Goal: Transaction & Acquisition: Purchase product/service

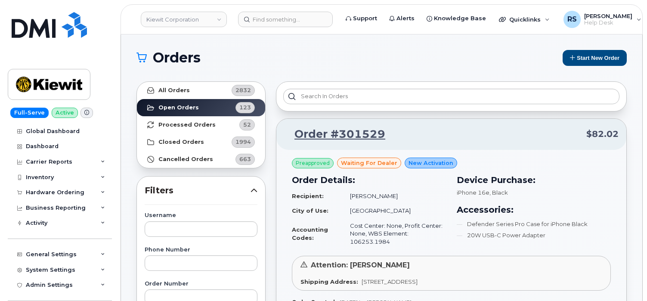
click at [6, 293] on div "Full-Serve Active Global Dashboard Dashboard Carrier Reports Monthly Billing Da…" at bounding box center [58, 150] width 117 height 301
click at [245, 50] on div "Orders Start New Order" at bounding box center [382, 58] width 490 height 16
click at [316, 51] on h1 "Orders" at bounding box center [346, 58] width 419 height 14
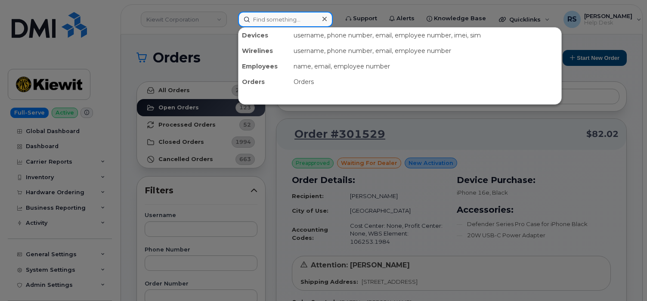
click at [264, 20] on input at bounding box center [285, 20] width 95 height 16
paste input "9512941727"
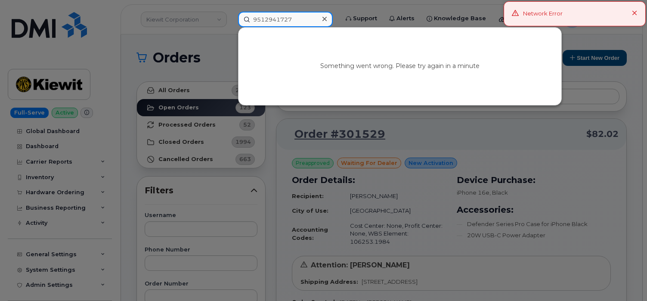
type input "9512941727"
click at [636, 14] on icon at bounding box center [635, 14] width 6 height 6
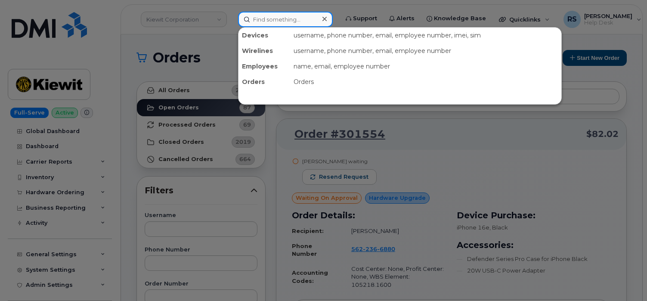
click at [260, 21] on input at bounding box center [285, 20] width 95 height 16
paste input "9512941727"
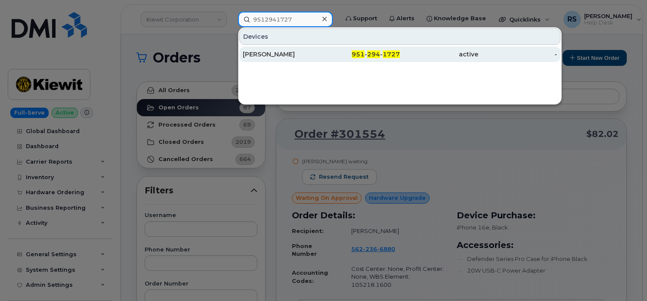
type input "9512941727"
click at [270, 53] on div "AUSTIN LACKEY" at bounding box center [282, 54] width 78 height 9
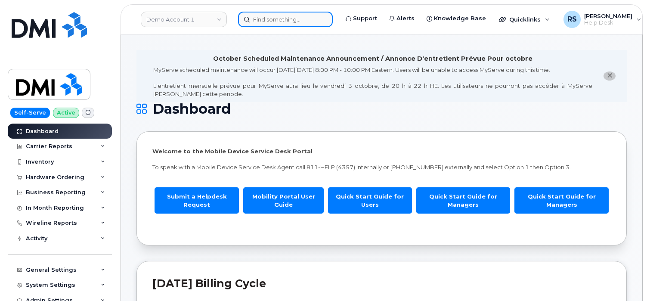
click at [258, 22] on input at bounding box center [285, 20] width 95 height 16
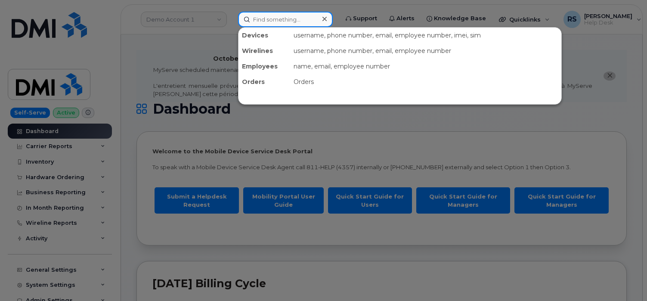
paste input "Kenny Tran"
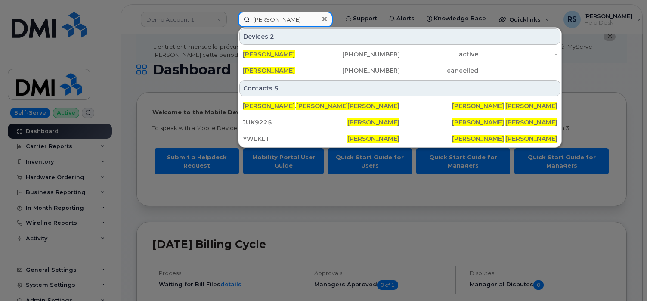
scroll to position [29, 0]
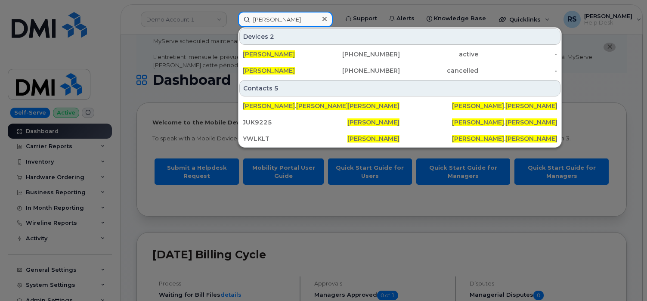
type input "Kenny Tran"
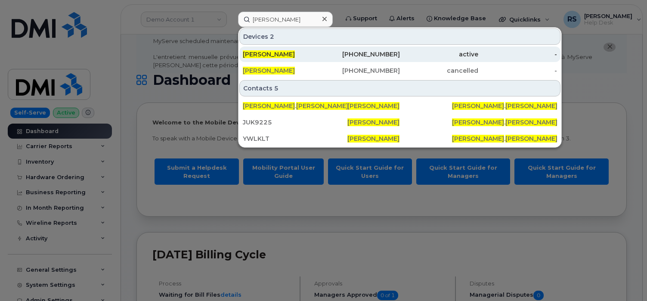
click at [364, 53] on div "562-442-0939" at bounding box center [360, 54] width 78 height 9
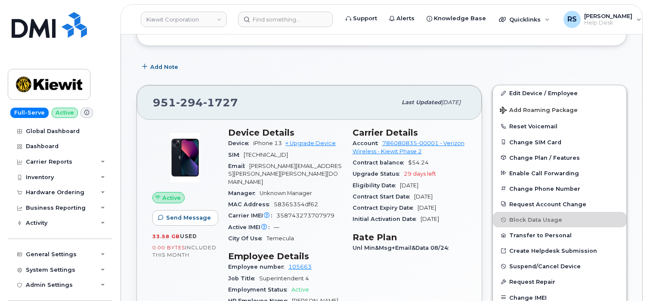
scroll to position [172, 0]
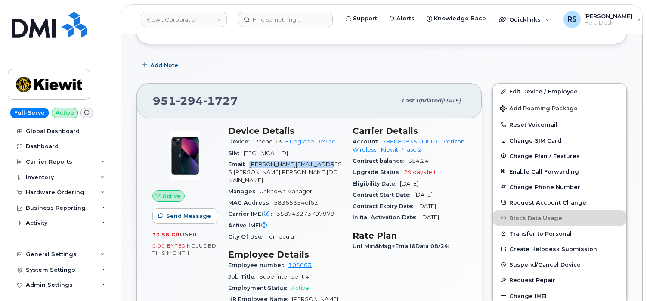
drag, startPoint x: 251, startPoint y: 156, endPoint x: 338, endPoint y: 156, distance: 86.1
click at [338, 159] on div "Email [PERSON_NAME][EMAIL_ADDRESS][PERSON_NAME][PERSON_NAME][DOMAIN_NAME]" at bounding box center [285, 172] width 114 height 27
copy span "[PERSON_NAME][EMAIL_ADDRESS][PERSON_NAME][PERSON_NAME][DOMAIN_NAME]"
click at [304, 296] on span "[PERSON_NAME]" at bounding box center [315, 299] width 47 height 6
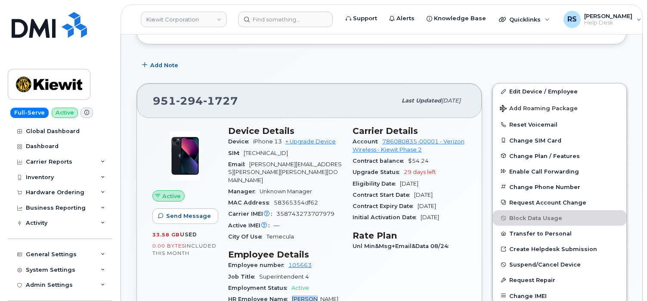
copy span "Austin"
drag, startPoint x: 238, startPoint y: 90, endPoint x: 148, endPoint y: 90, distance: 89.6
click at [148, 90] on div "[PHONE_NUMBER] Last updated [DATE]" at bounding box center [309, 101] width 345 height 34
copy span "[PHONE_NUMBER]"
click at [306, 138] on link "+ Upgrade Device" at bounding box center [311, 141] width 50 height 6
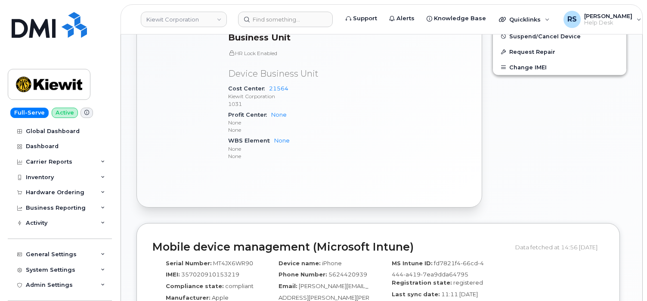
scroll to position [431, 0]
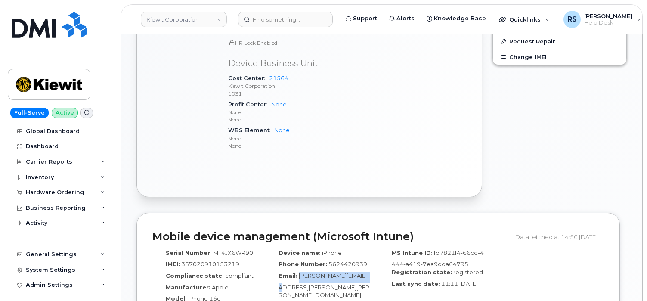
drag, startPoint x: 365, startPoint y: 267, endPoint x: 299, endPoint y: 267, distance: 65.9
click at [299, 272] on span "[PERSON_NAME][EMAIL_ADDRESS][PERSON_NAME][PERSON_NAME][DOMAIN_NAME]" at bounding box center [324, 285] width 91 height 26
copy span "[PERSON_NAME][EMAIL_ADDRESS][PERSON_NAME][PERSON_NAME][DOMAIN_NAME]"
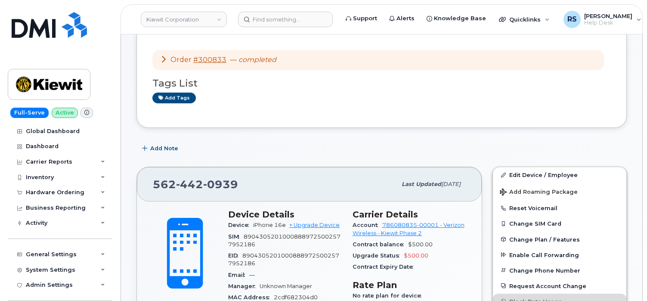
scroll to position [143, 0]
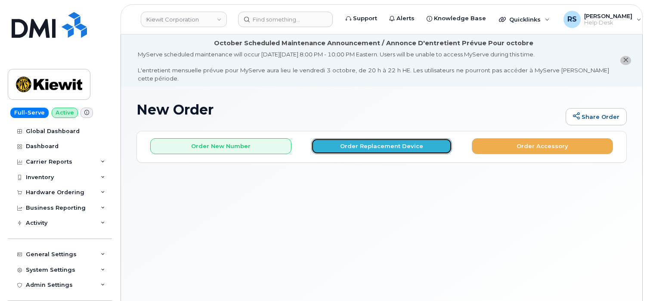
click at [358, 138] on button "Order Replacement Device" at bounding box center [381, 146] width 141 height 16
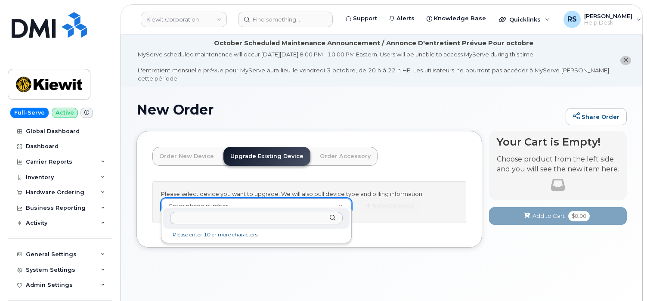
click at [181, 219] on input "text" at bounding box center [256, 218] width 173 height 12
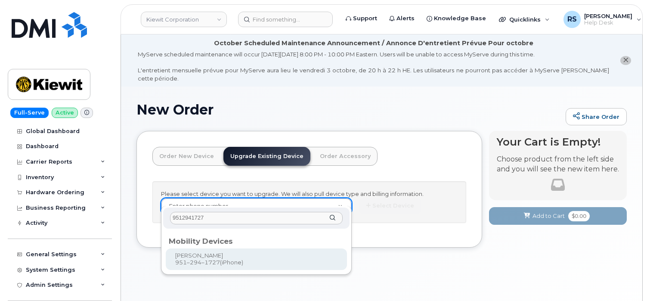
type input "9512941727"
click at [335, 217] on div "9512941727" at bounding box center [256, 218] width 186 height 21
type input "1174693"
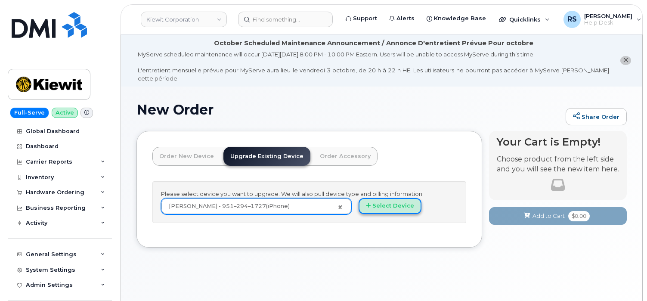
click at [392, 198] on button "Select Device" at bounding box center [390, 206] width 63 height 16
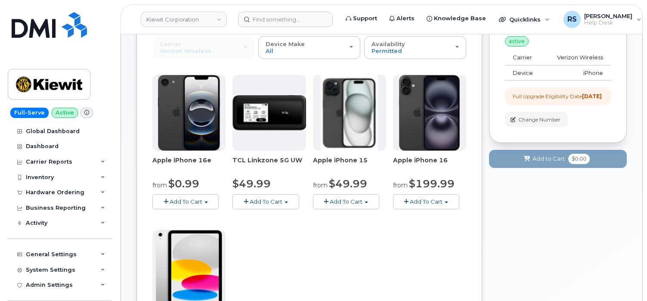
scroll to position [172, 0]
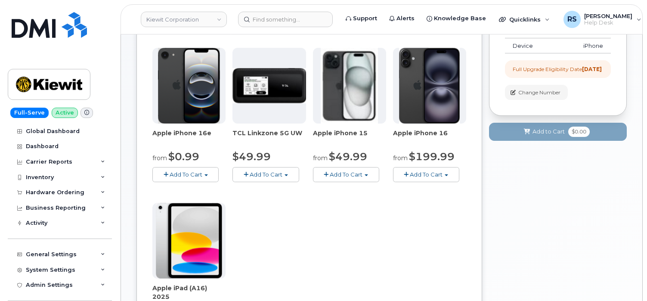
click at [368, 174] on span "button" at bounding box center [366, 175] width 3 height 2
click at [206, 174] on span "button" at bounding box center [206, 175] width 3 height 2
click at [447, 167] on button "Add To Cart" at bounding box center [426, 174] width 66 height 15
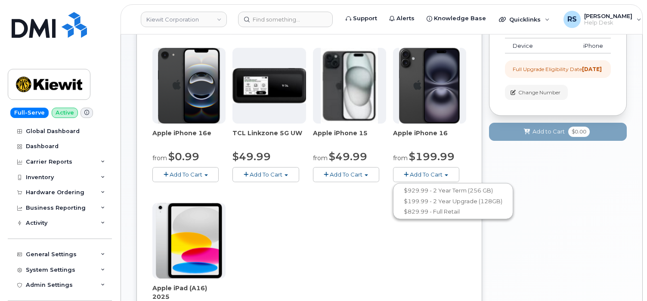
click at [563, 238] on div "Your Cart is Empty! Choose product from the left side and you will see the new …" at bounding box center [558, 225] width 138 height 533
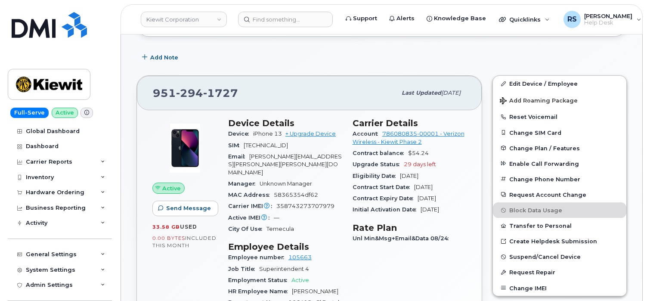
scroll to position [201, 0]
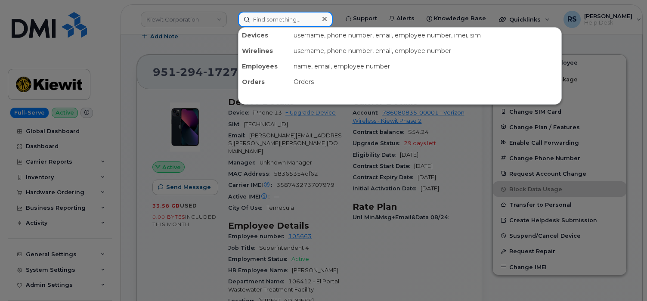
click at [262, 20] on input at bounding box center [285, 20] width 95 height 16
paste input "8174718823"
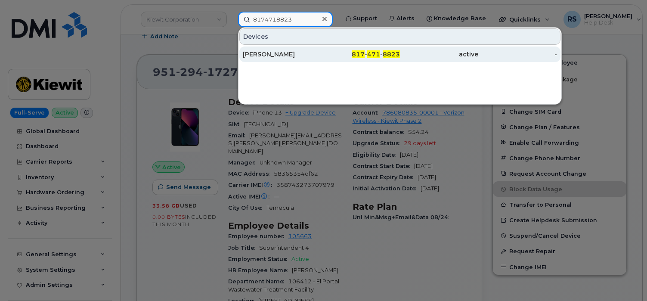
type input "8174718823"
click at [273, 50] on div "[PERSON_NAME]" at bounding box center [282, 54] width 78 height 9
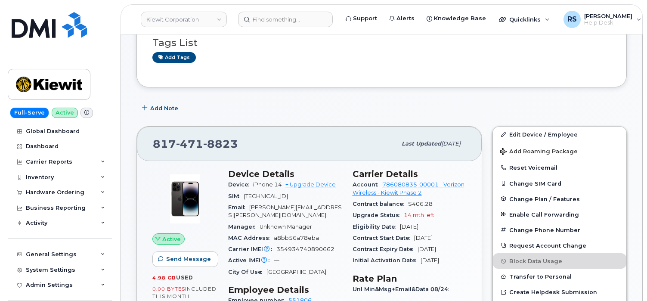
scroll to position [143, 0]
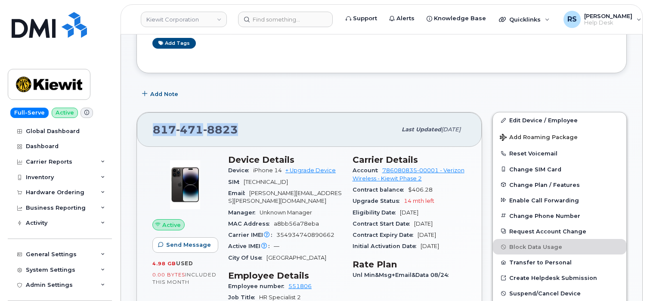
drag, startPoint x: 238, startPoint y: 121, endPoint x: 148, endPoint y: 121, distance: 90.0
click at [148, 121] on div "[PHONE_NUMBER] Last updated [DATE]" at bounding box center [309, 129] width 345 height 34
copy span "817 471 8823"
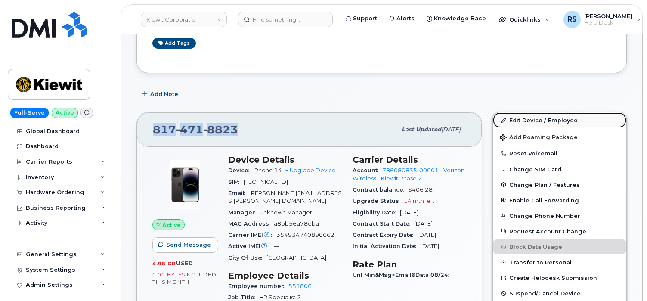
click at [540, 112] on link "Edit Device / Employee" at bounding box center [559, 120] width 133 height 16
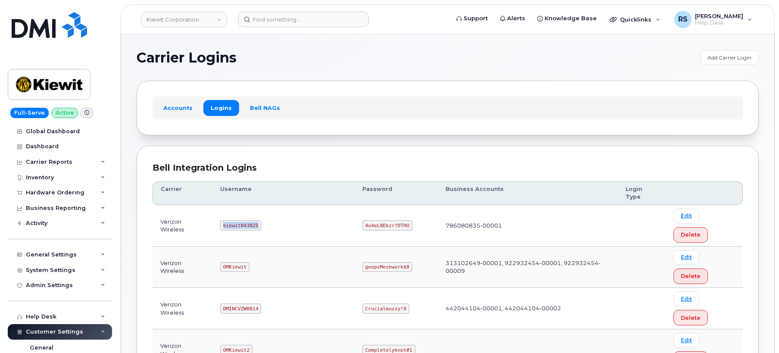
drag, startPoint x: 227, startPoint y: 208, endPoint x: 267, endPoint y: 211, distance: 40.2
click at [267, 211] on td "kiewit043025" at bounding box center [283, 225] width 142 height 41
copy code "kiewit043025"
drag, startPoint x: 337, startPoint y: 208, endPoint x: 379, endPoint y: 208, distance: 41.8
click at [379, 220] on code "4u4eL8Ekzr?DTHU" at bounding box center [387, 225] width 50 height 10
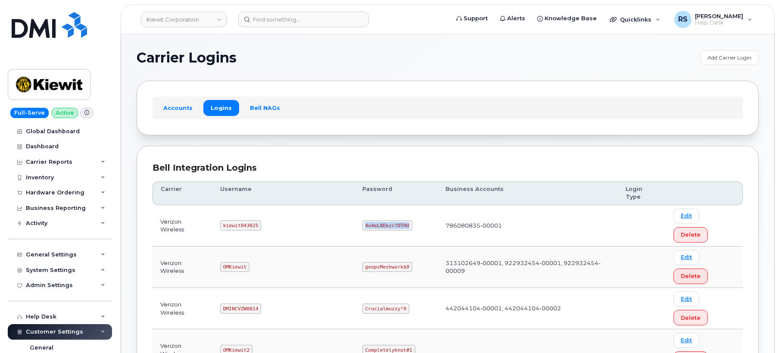
copy code "4u4eL8Ekzr?DTHU"
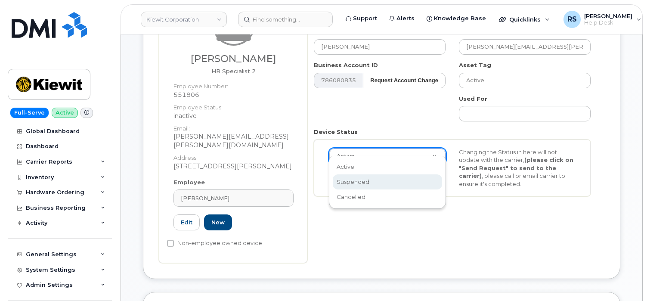
scroll to position [0, 3]
select select "suspended"
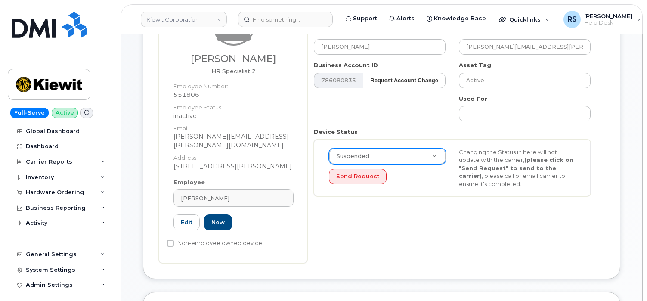
click at [456, 208] on div "Number 8174718823 City Device Username JULIAN RASCON Email JULIAN.RASCON@TICUS.…" at bounding box center [455, 128] width 297 height 269
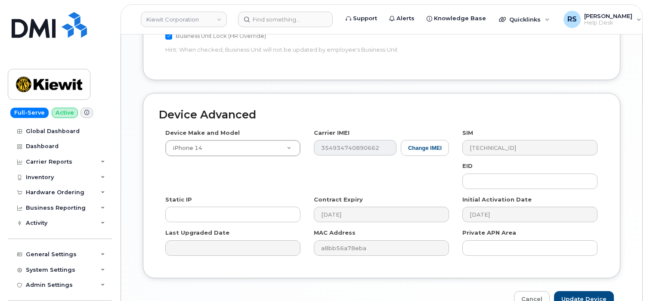
scroll to position [632, 0]
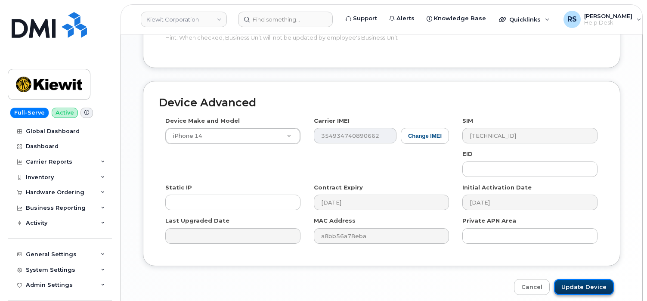
click at [587, 279] on input "Update Device" at bounding box center [584, 287] width 60 height 16
type input "Saving..."
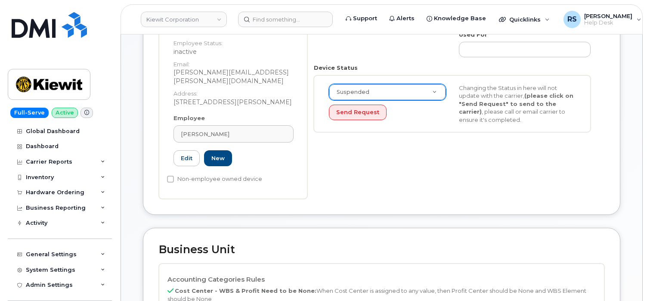
scroll to position [193, 0]
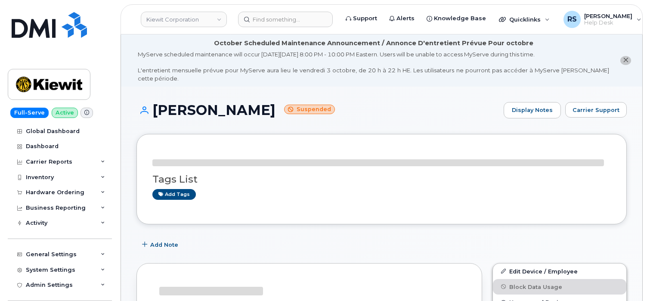
click at [400, 102] on h1 "JULIAN RASCON Suspended" at bounding box center [318, 109] width 363 height 15
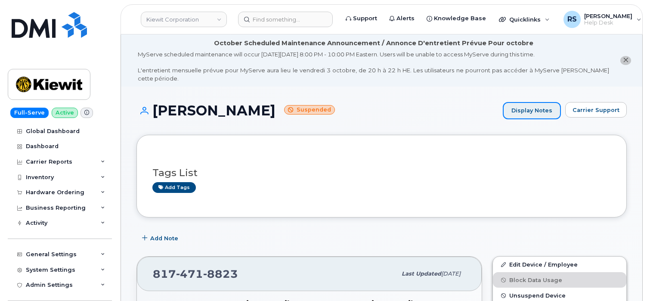
click at [537, 102] on link "Display Notes" at bounding box center [532, 110] width 58 height 17
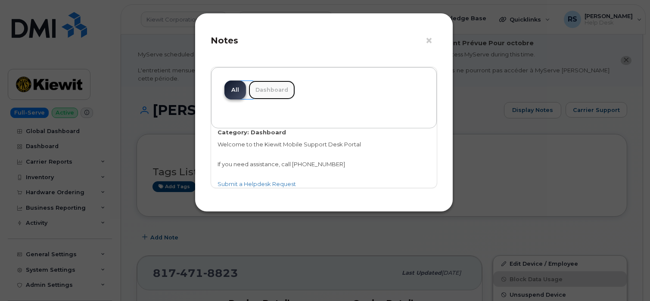
click at [273, 90] on link "Dashboard" at bounding box center [271, 90] width 47 height 19
click at [236, 89] on link "All" at bounding box center [235, 90] width 22 height 19
click at [428, 41] on button "×" at bounding box center [431, 40] width 12 height 13
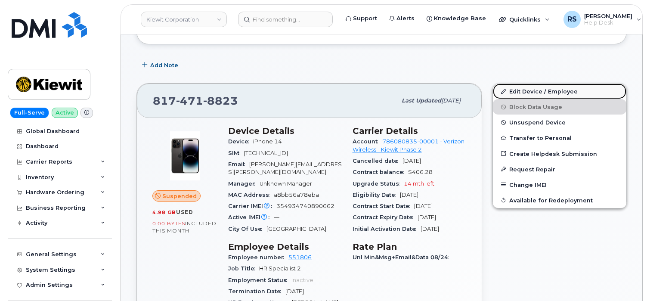
scroll to position [171, 0]
click at [528, 84] on link "Edit Device / Employee" at bounding box center [559, 92] width 133 height 16
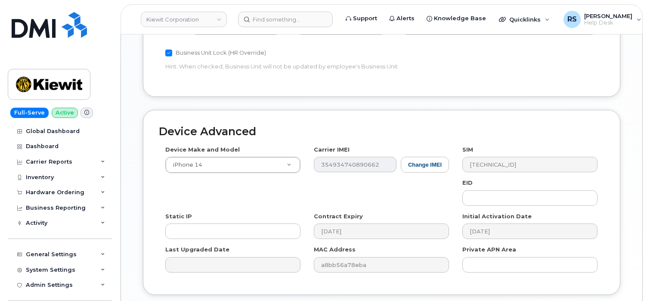
scroll to position [652, 0]
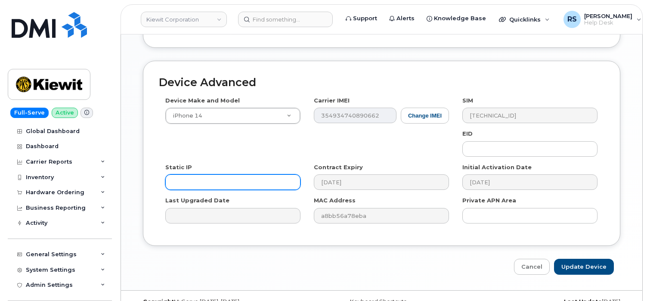
click at [178, 174] on input "text" at bounding box center [232, 182] width 135 height 16
paste input "Transaction ID 4332984260"
type input "T"
click at [178, 174] on input "text" at bounding box center [232, 182] width 135 height 16
paste input "CS0801200"
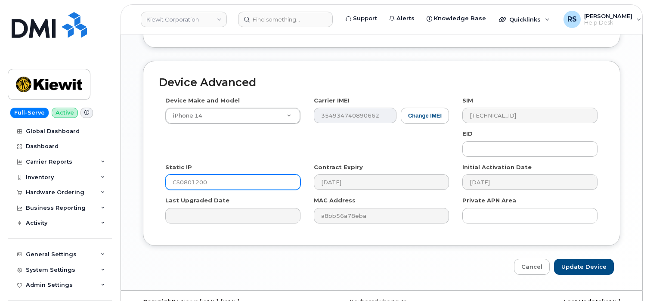
click at [225, 174] on input "CS0801200" at bounding box center [232, 182] width 135 height 16
paste input "Transaction ID 4332984260"
click at [211, 174] on input "CS0801200 Transaction ID 4332984260" at bounding box center [232, 182] width 135 height 16
type input "CS0801200 Transaction ID 4332984260"
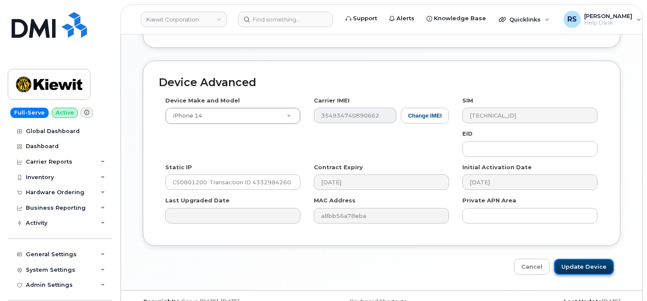
click at [585, 259] on input "Update Device" at bounding box center [584, 267] width 60 height 16
type input "Saving..."
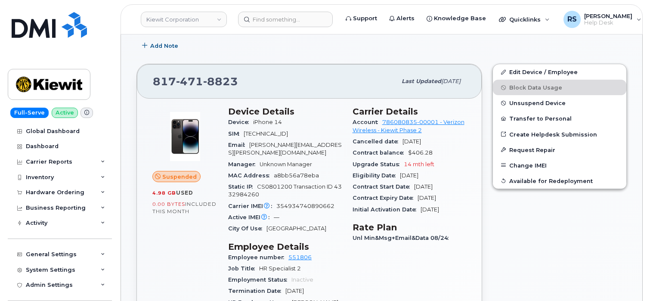
scroll to position [201, 0]
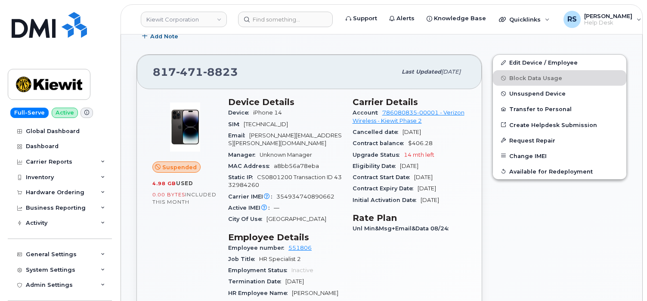
click at [520, 198] on div "Edit Device / Employee Block Data Usage Unsuspend Device Transfer to Personal C…" at bounding box center [559, 286] width 145 height 475
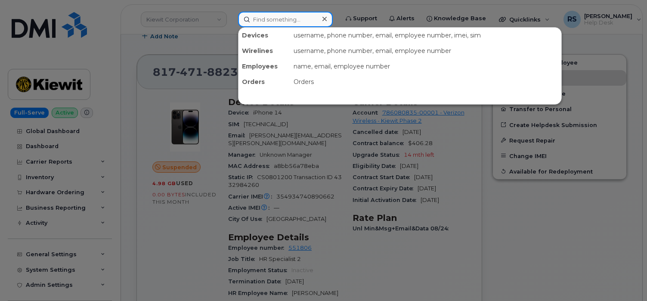
click at [258, 18] on input at bounding box center [285, 20] width 95 height 16
paste input "[PHONE_NUMBER]"
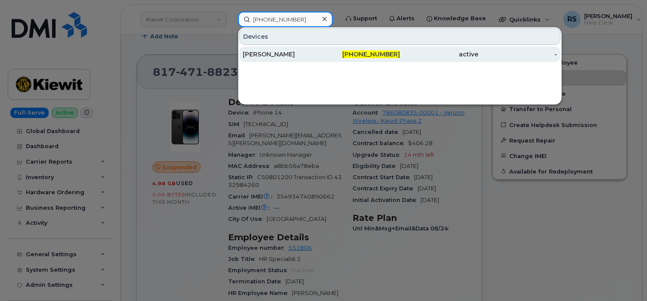
type input "[PHONE_NUMBER]"
click at [275, 53] on div "[PERSON_NAME]" at bounding box center [282, 54] width 78 height 9
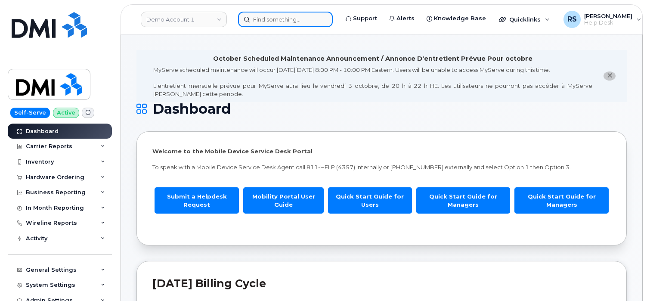
click at [273, 18] on input at bounding box center [285, 20] width 95 height 16
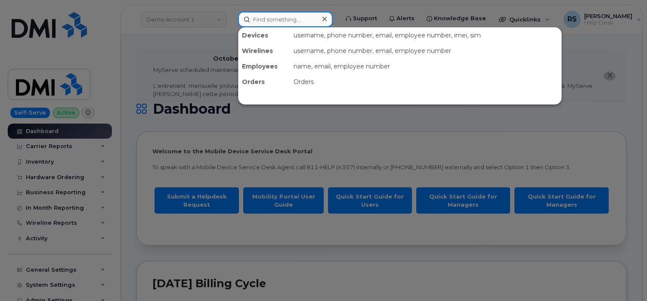
paste input "[PERSON_NAME]"
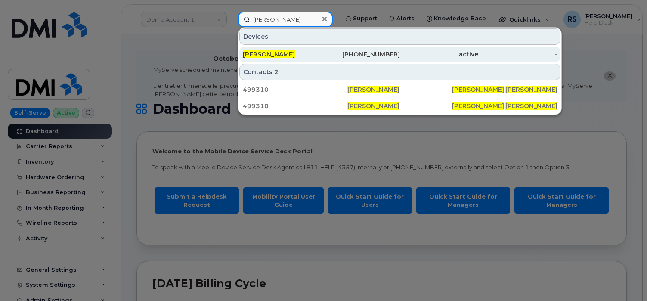
type input "[PERSON_NAME]"
click at [255, 50] on div "OLIVIA KELLER" at bounding box center [282, 55] width 78 height 16
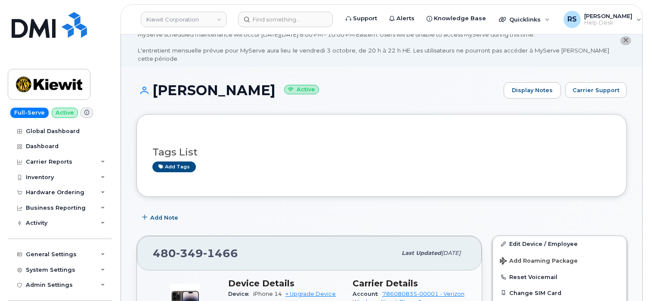
scroll to position [143, 0]
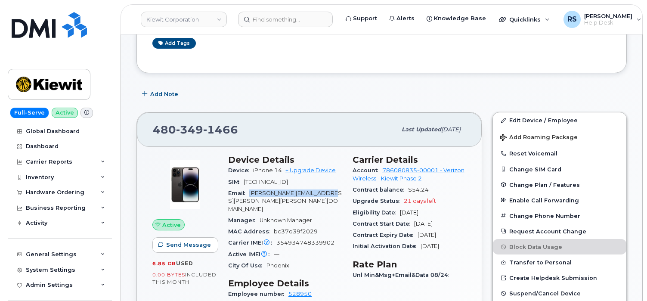
drag, startPoint x: 251, startPoint y: 184, endPoint x: 342, endPoint y: 190, distance: 91.5
copy span "GARRETT.FREUND@KIEWIT.COM"
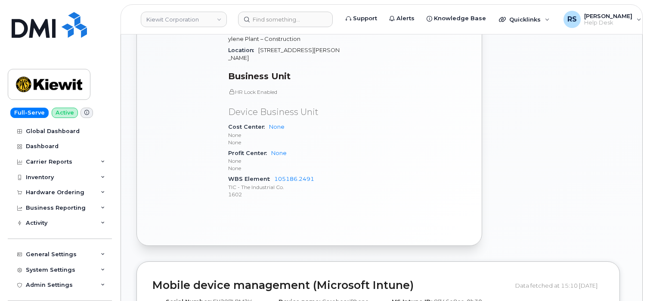
scroll to position [373, 0]
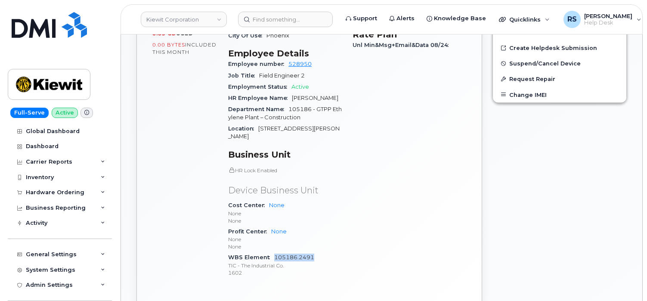
drag, startPoint x: 326, startPoint y: 233, endPoint x: 275, endPoint y: 233, distance: 50.4
click at [275, 252] on div "WBS Element 105186.2491 TIC - The Industrial Co. 1602" at bounding box center [285, 265] width 114 height 26
copy link "105186.2491"
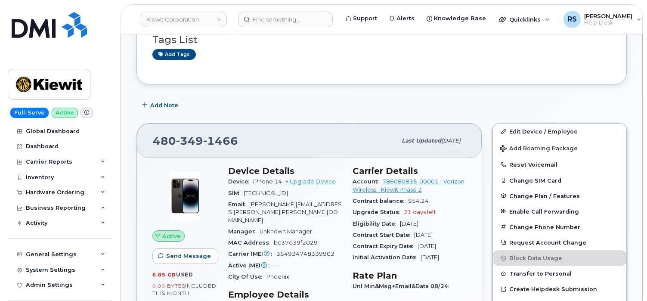
scroll to position [115, 0]
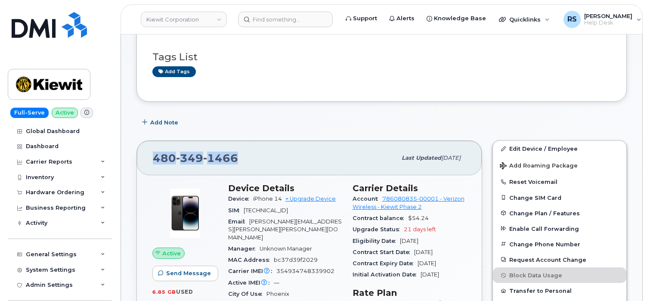
drag, startPoint x: 245, startPoint y: 152, endPoint x: 152, endPoint y: 153, distance: 92.6
click at [152, 153] on div "480 349 1466 Last updated Sep 06, 2025" at bounding box center [309, 158] width 345 height 34
copy span "480 349 1466"
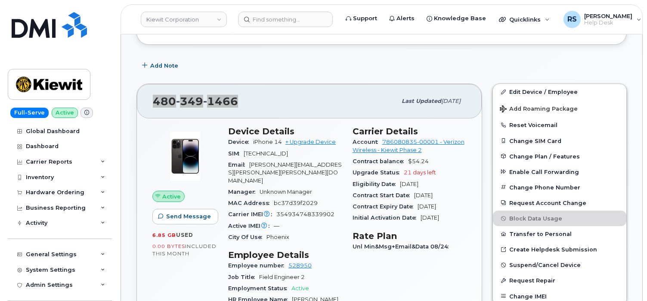
scroll to position [172, 0]
drag, startPoint x: 311, startPoint y: 251, endPoint x: 288, endPoint y: 252, distance: 23.3
click at [288, 260] on div "Employee number 528950" at bounding box center [285, 265] width 114 height 11
copy link "528950"
click at [268, 57] on div "Add Note" at bounding box center [382, 65] width 490 height 16
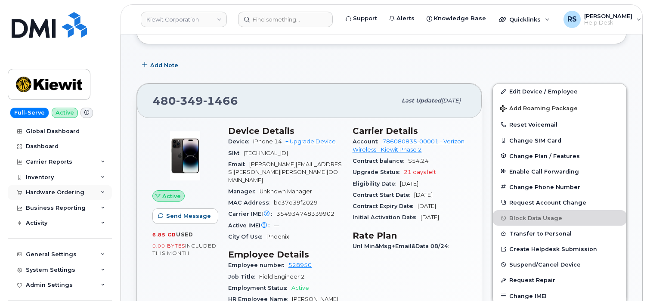
click at [53, 191] on div "Hardware Ordering" at bounding box center [55, 192] width 59 height 7
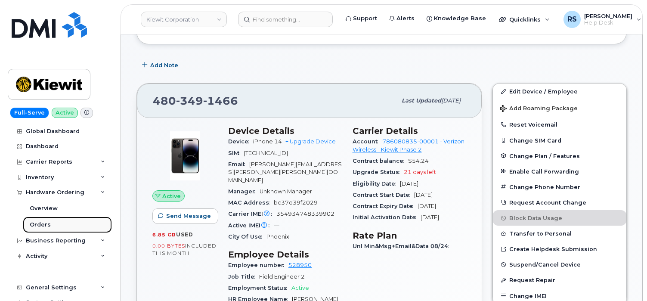
click at [42, 223] on div "Orders" at bounding box center [40, 225] width 21 height 8
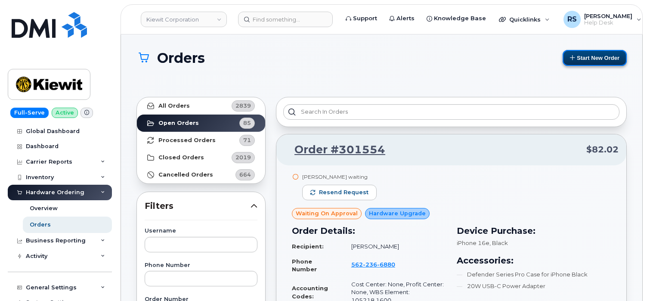
click at [588, 57] on button "Start New Order" at bounding box center [595, 58] width 64 height 16
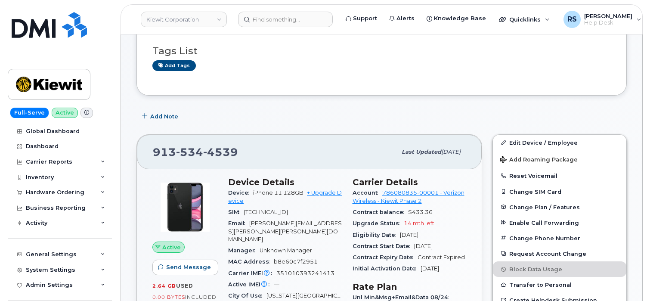
scroll to position [143, 0]
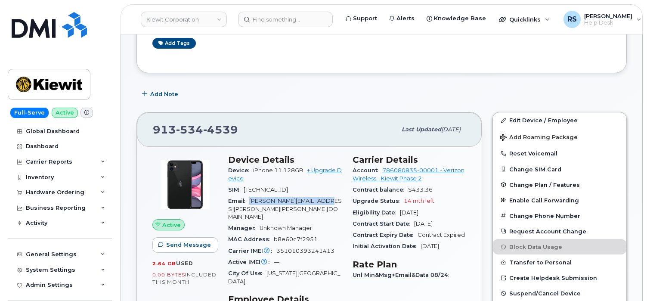
drag, startPoint x: 251, startPoint y: 192, endPoint x: 337, endPoint y: 192, distance: 85.7
click at [337, 196] on div "Email [PERSON_NAME][EMAIL_ADDRESS][PERSON_NAME][PERSON_NAME][DOMAIN_NAME]" at bounding box center [285, 209] width 114 height 27
copy span "[PERSON_NAME][EMAIL_ADDRESS][PERSON_NAME][PERSON_NAME][DOMAIN_NAME]"
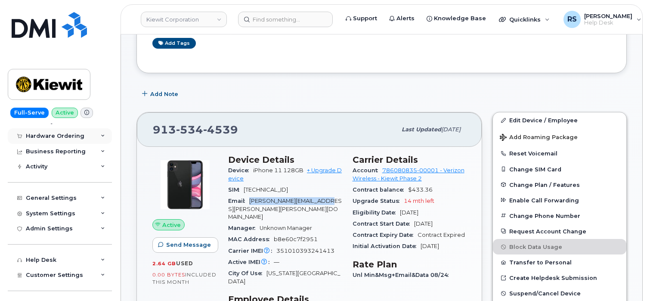
scroll to position [57, 0]
click at [49, 195] on div "General Settings" at bounding box center [51, 197] width 51 height 7
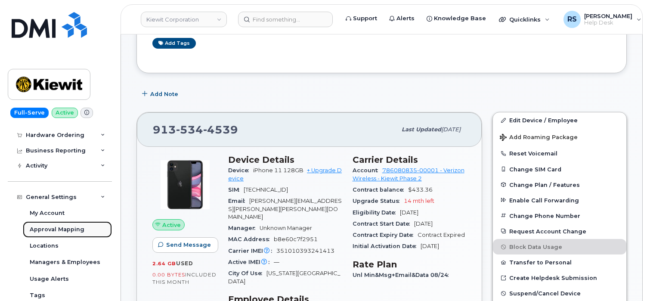
click at [54, 230] on div "Approval Mapping" at bounding box center [57, 230] width 55 height 8
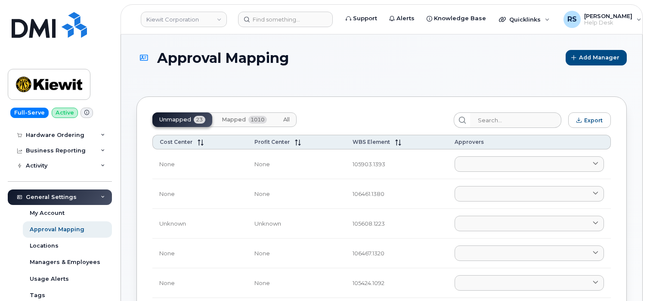
click at [242, 120] on span "Mapped" at bounding box center [234, 119] width 24 height 7
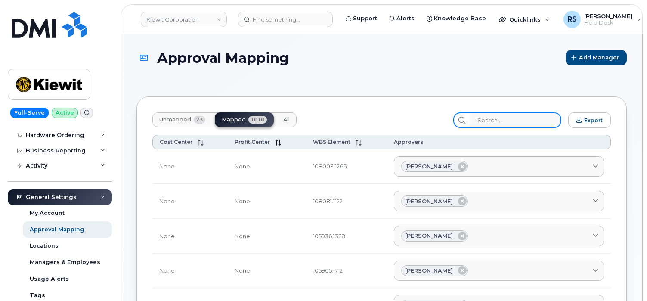
click at [494, 119] on input "search" at bounding box center [516, 120] width 92 height 16
paste input "105186.2491"
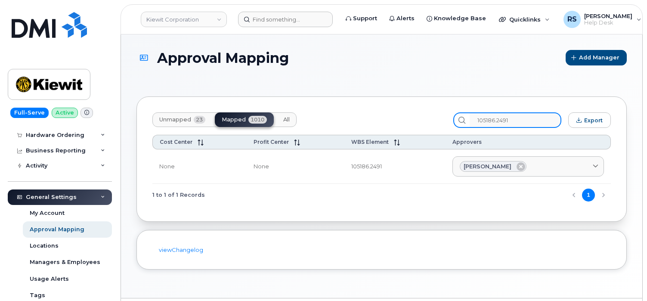
type input "105186.2491"
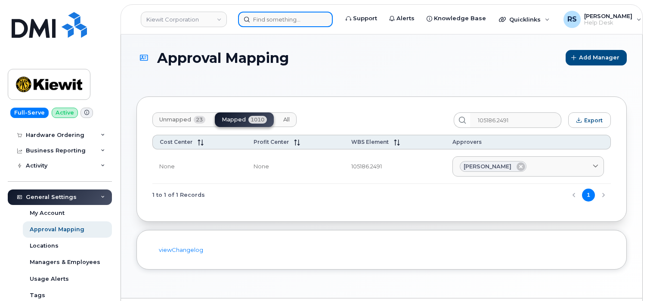
click at [261, 20] on input at bounding box center [285, 20] width 95 height 16
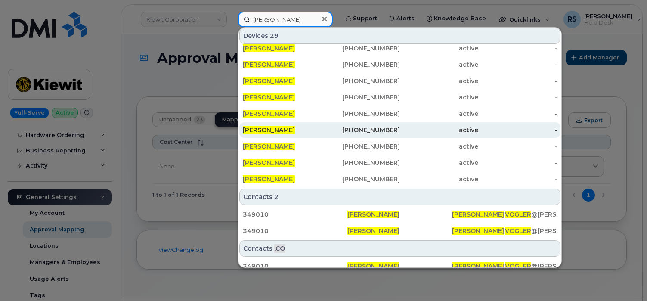
scroll to position [193, 0]
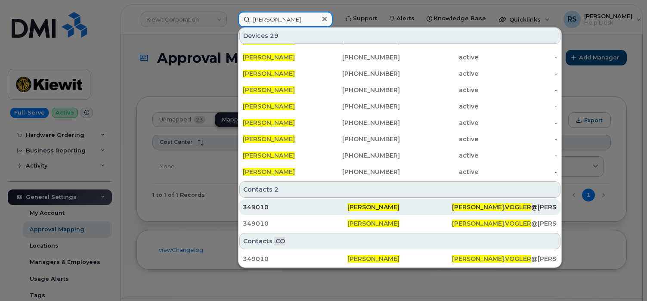
type input "Richard vogler"
click at [254, 207] on div "349010" at bounding box center [295, 207] width 105 height 9
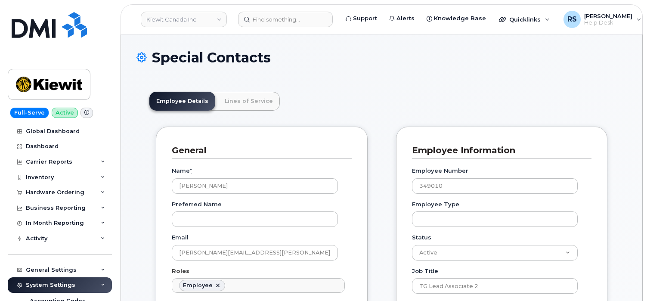
scroll to position [29, 0]
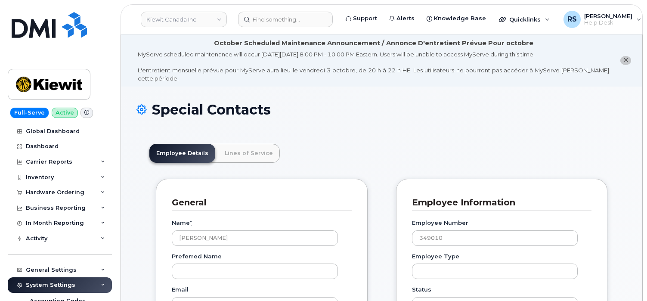
click at [360, 120] on div "Special Contacts" at bounding box center [382, 116] width 490 height 29
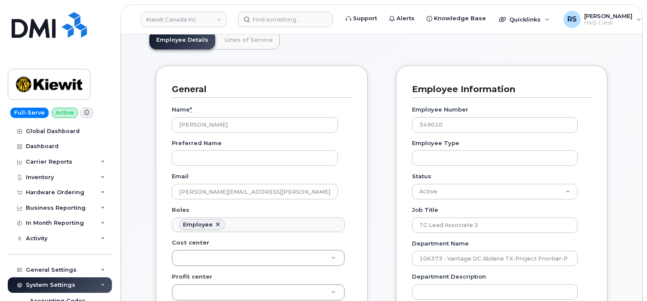
scroll to position [115, 0]
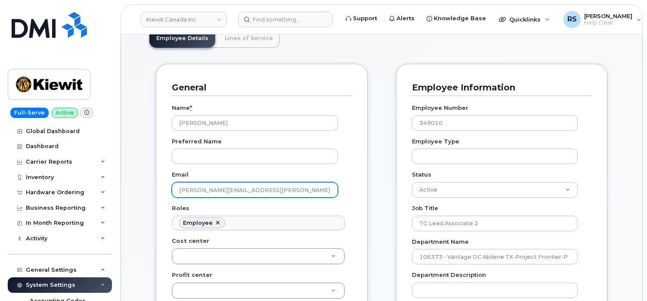
drag, startPoint x: 287, startPoint y: 183, endPoint x: 166, endPoint y: 179, distance: 121.1
click at [166, 179] on div "General Name * Richard Vogler Preferred Name Email RICHARD.VOGLER@KIEWIT.COM Ro…" at bounding box center [262, 300] width 212 height 472
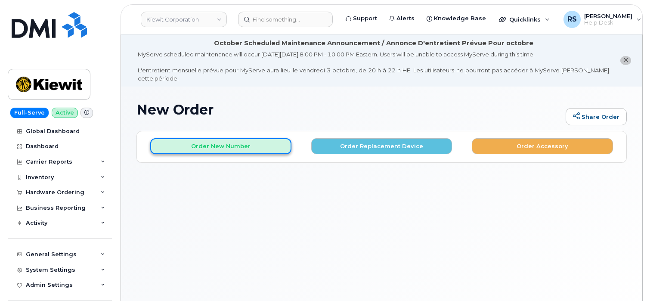
click at [220, 142] on button "Order New Number" at bounding box center [220, 146] width 141 height 16
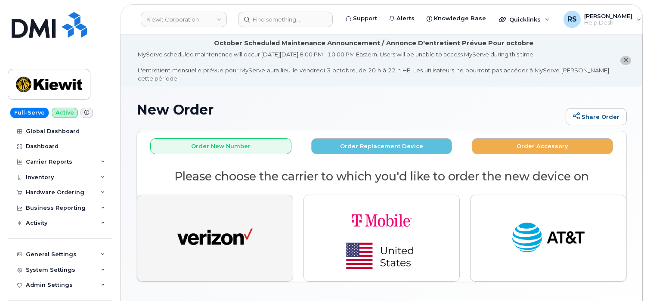
click at [215, 219] on img "button" at bounding box center [214, 238] width 75 height 39
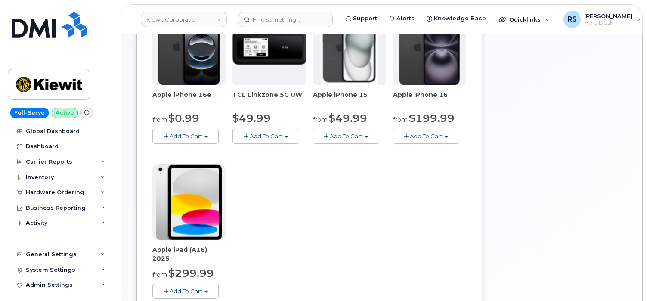
scroll to position [258, 0]
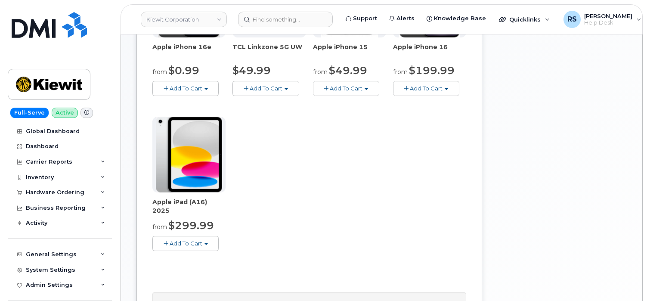
click at [207, 236] on button "Add To Cart" at bounding box center [185, 243] width 66 height 15
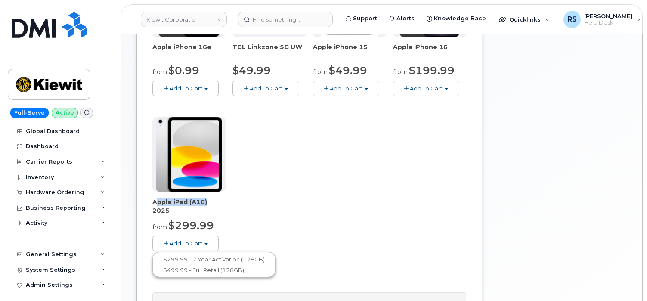
drag, startPoint x: 153, startPoint y: 194, endPoint x: 205, endPoint y: 194, distance: 52.5
click at [205, 198] on span "Apple iPad (A16) 2025" at bounding box center [188, 206] width 73 height 17
copy span "Apple iPad (A16)"
click at [207, 236] on button "Add To Cart" at bounding box center [185, 243] width 66 height 15
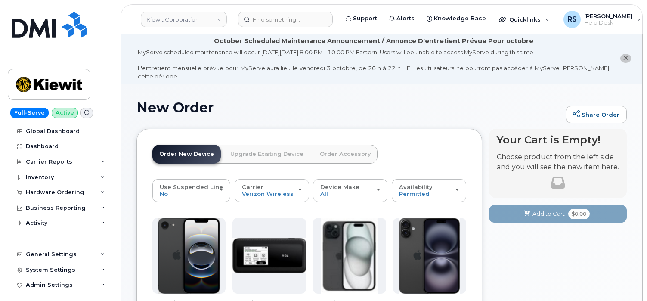
scroll to position [0, 0]
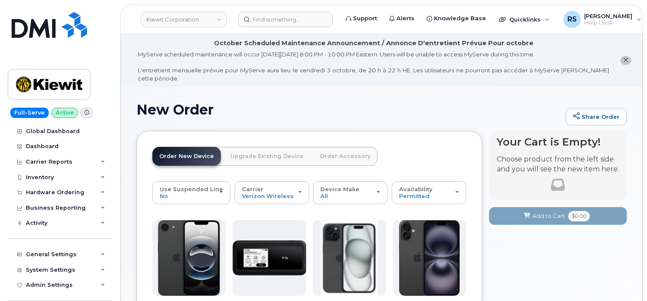
click at [342, 102] on h1 "New Order" at bounding box center [349, 109] width 425 height 15
click at [256, 17] on input at bounding box center [285, 20] width 95 height 16
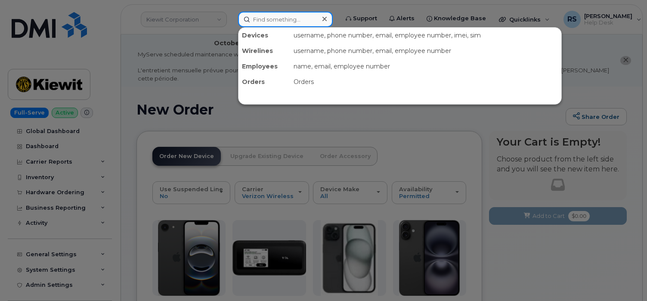
paste input "[PERSON_NAME][EMAIL_ADDRESS][PERSON_NAME][PERSON_NAME][DOMAIN_NAME]"
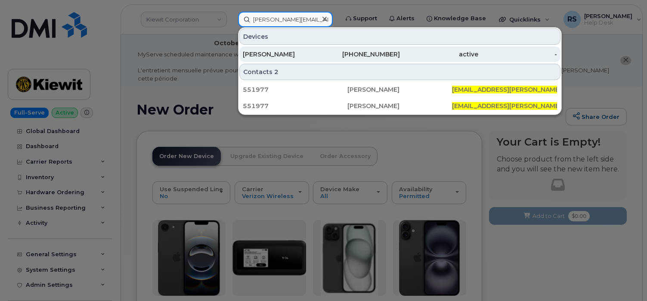
type input "[PERSON_NAME][EMAIL_ADDRESS][PERSON_NAME][PERSON_NAME][DOMAIN_NAME]"
click at [271, 53] on div "[PERSON_NAME]" at bounding box center [282, 54] width 78 height 9
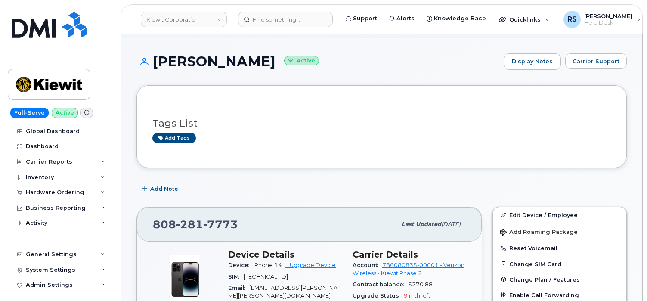
scroll to position [57, 0]
